Goal: Browse casually: Explore the website without a specific task or goal

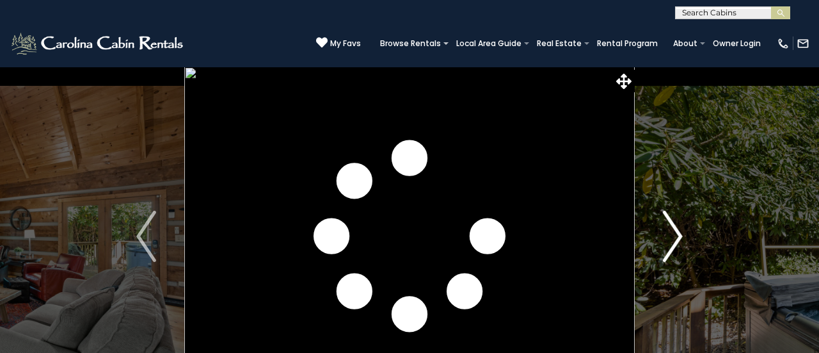
click at [672, 234] on img "Next" at bounding box center [672, 236] width 19 height 51
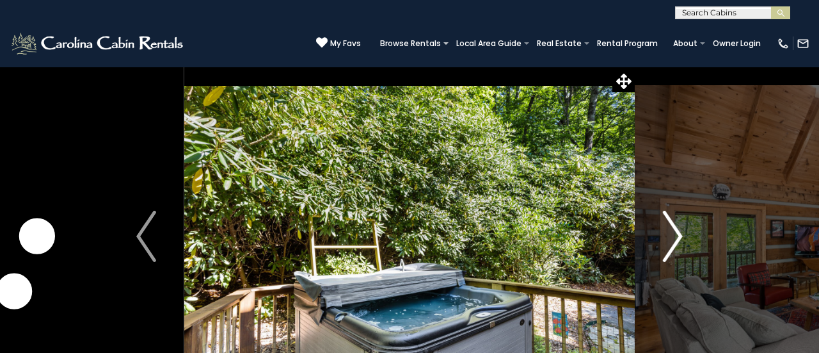
click at [675, 231] on img "Next" at bounding box center [672, 236] width 19 height 51
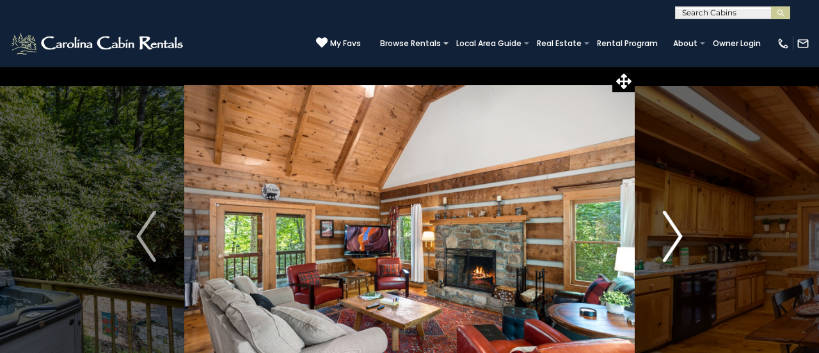
click at [674, 229] on img "Next" at bounding box center [672, 236] width 19 height 51
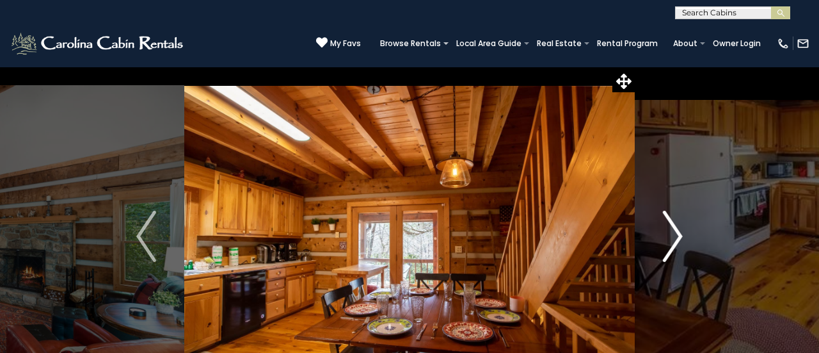
click at [675, 229] on img "Next" at bounding box center [672, 236] width 19 height 51
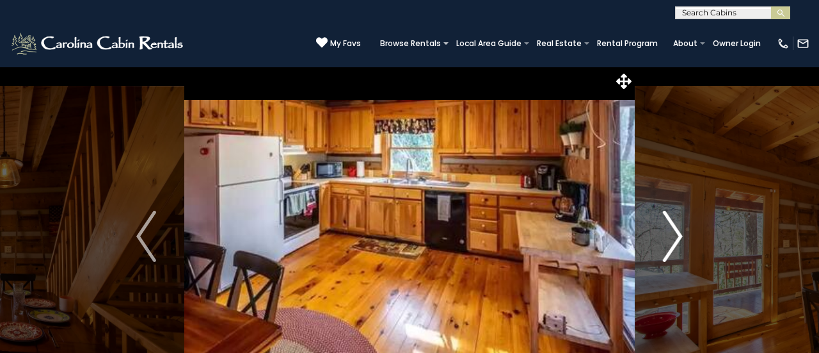
click at [674, 227] on img "Next" at bounding box center [672, 236] width 19 height 51
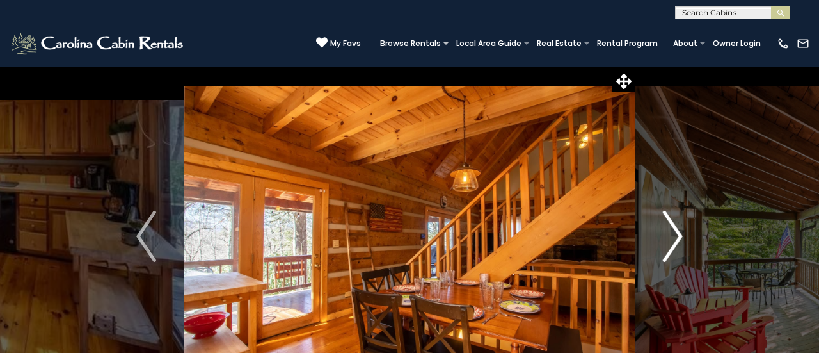
click at [674, 228] on img "Next" at bounding box center [672, 236] width 19 height 51
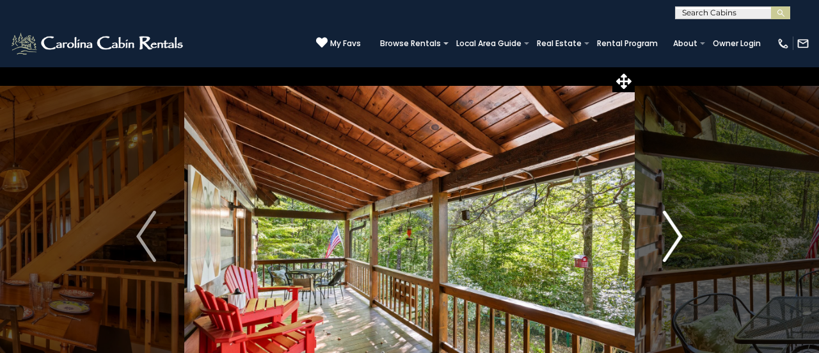
click at [674, 227] on img "Next" at bounding box center [672, 236] width 19 height 51
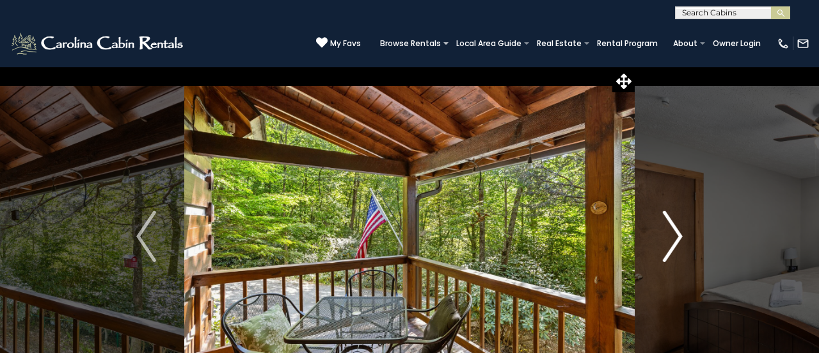
click at [675, 225] on img "Next" at bounding box center [672, 236] width 19 height 51
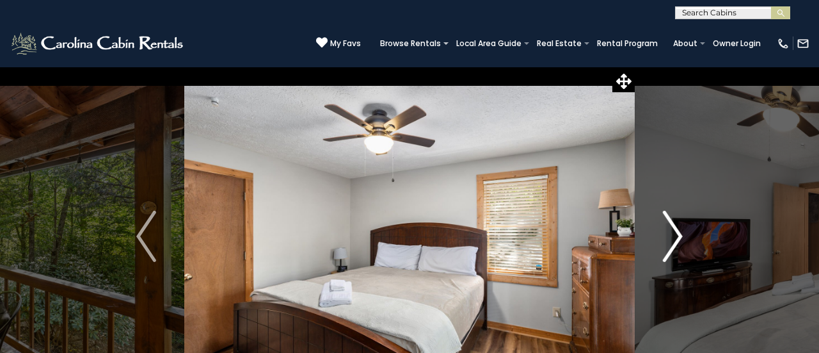
click at [675, 225] on img "Next" at bounding box center [672, 236] width 19 height 51
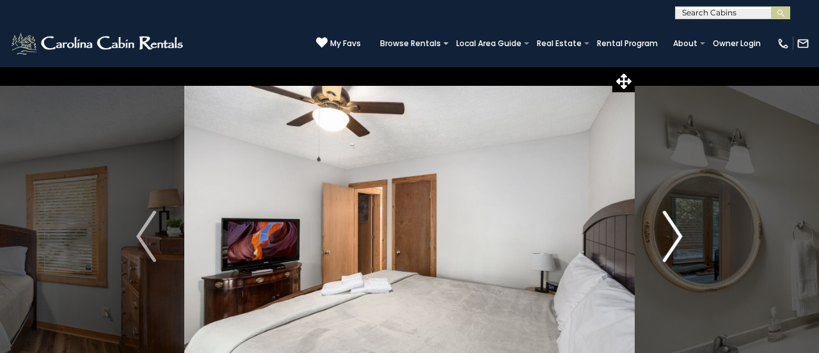
click at [675, 223] on img "Next" at bounding box center [672, 236] width 19 height 51
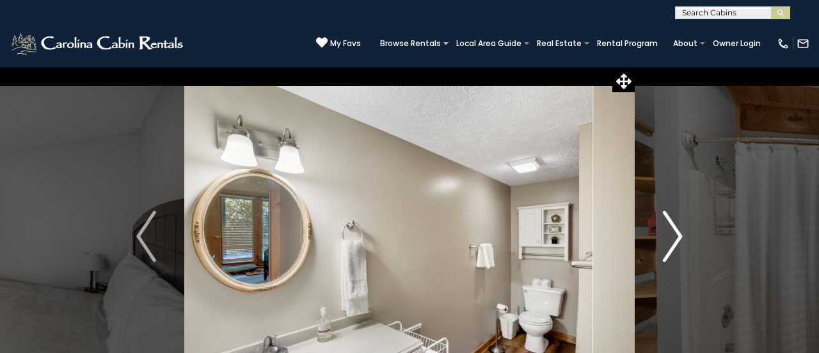
click at [676, 225] on img "Next" at bounding box center [672, 236] width 19 height 51
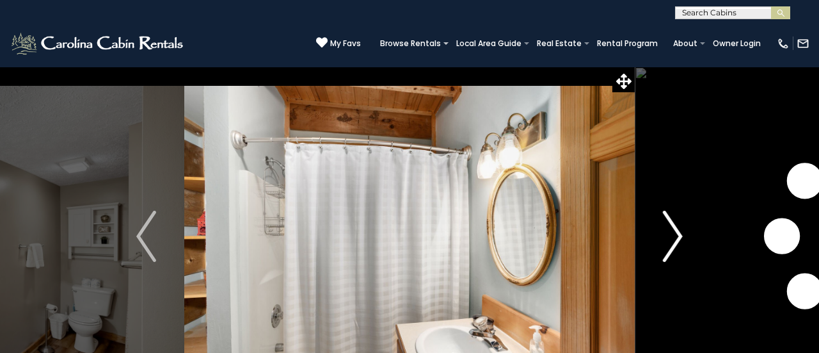
click at [675, 224] on img "Next" at bounding box center [672, 236] width 19 height 51
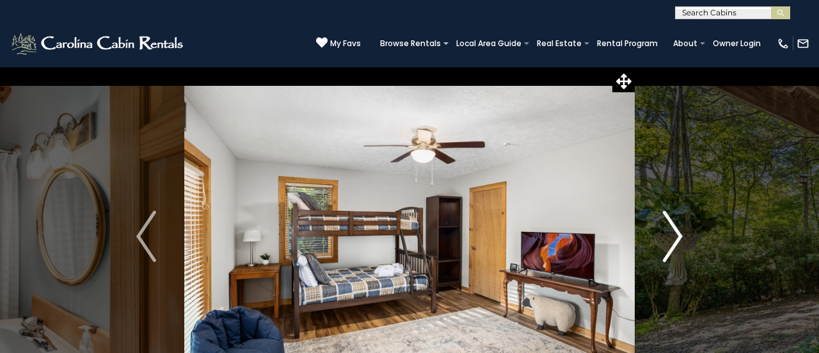
click at [675, 222] on img "Next" at bounding box center [672, 236] width 19 height 51
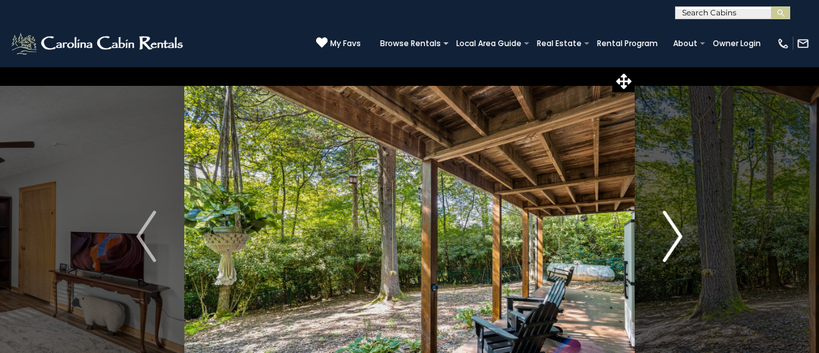
click at [676, 222] on img "Next" at bounding box center [672, 236] width 19 height 51
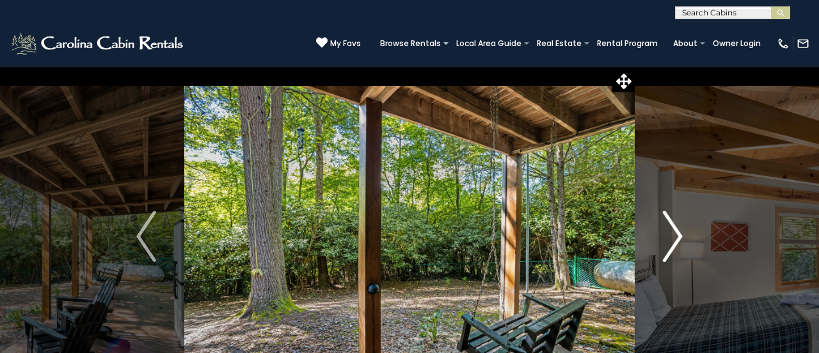
click at [675, 223] on img "Next" at bounding box center [672, 236] width 19 height 51
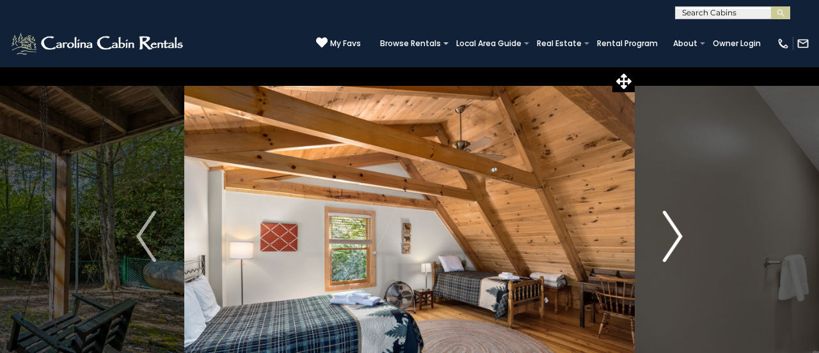
click at [674, 224] on img "Next" at bounding box center [672, 236] width 19 height 51
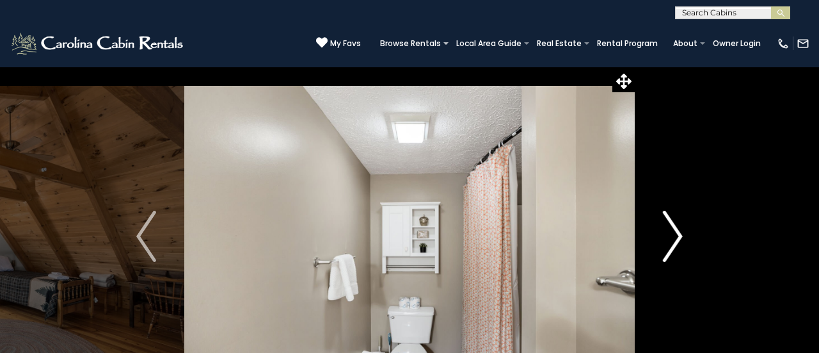
click at [675, 223] on img "Next" at bounding box center [672, 236] width 19 height 51
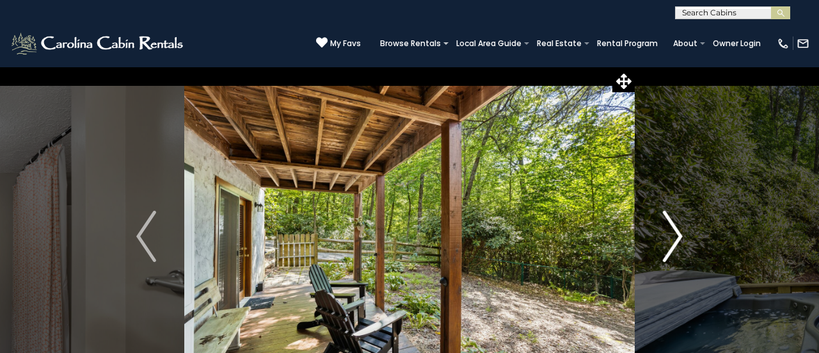
click at [675, 224] on img "Next" at bounding box center [672, 236] width 19 height 51
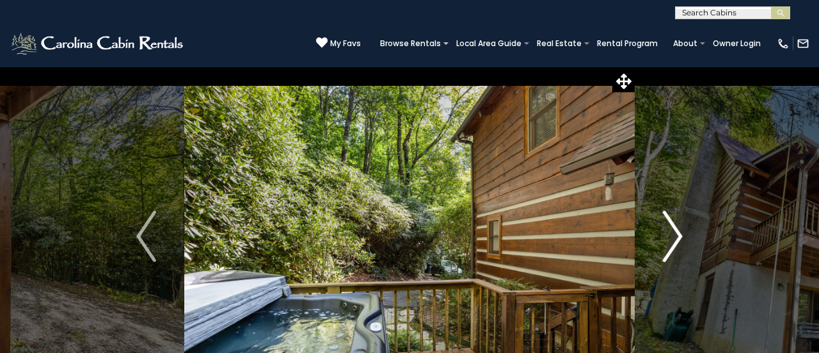
click at [674, 223] on img "Next" at bounding box center [672, 236] width 19 height 51
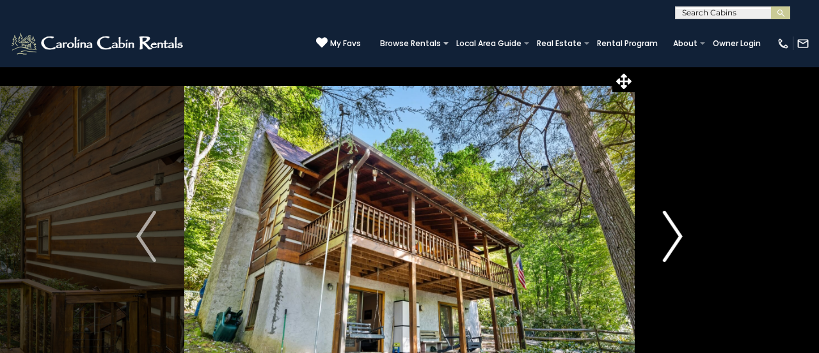
click at [675, 225] on img "Next" at bounding box center [672, 236] width 19 height 51
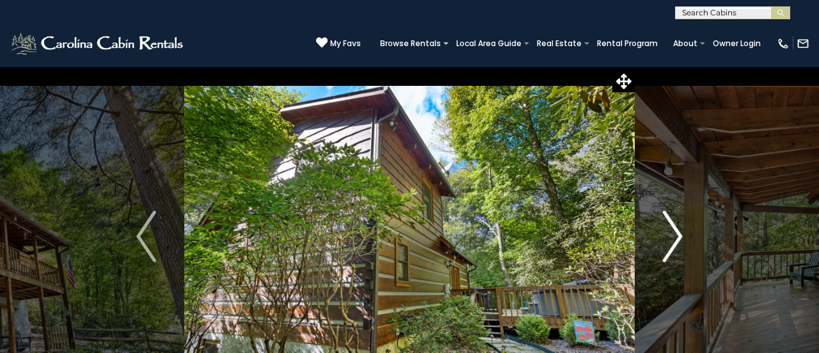
click at [674, 224] on img "Next" at bounding box center [672, 236] width 19 height 51
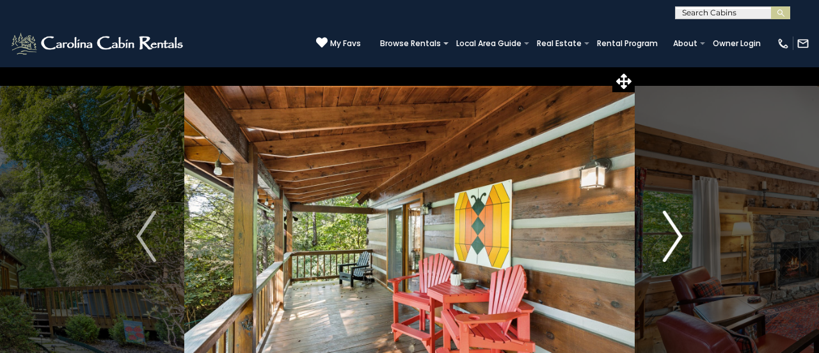
click at [674, 224] on img "Next" at bounding box center [672, 236] width 19 height 51
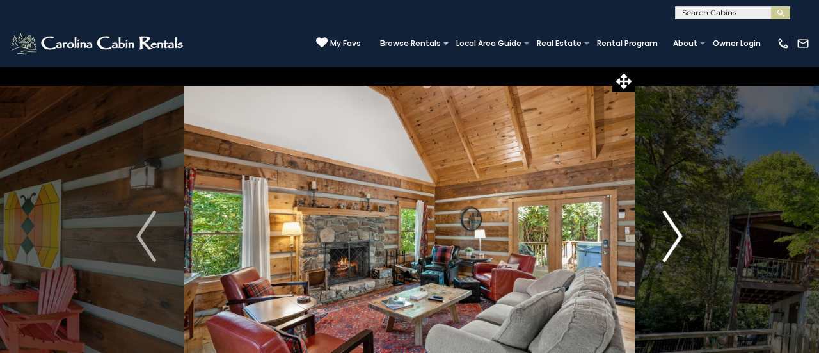
click at [674, 225] on img "Next" at bounding box center [672, 236] width 19 height 51
